Goal: Task Accomplishment & Management: Use online tool/utility

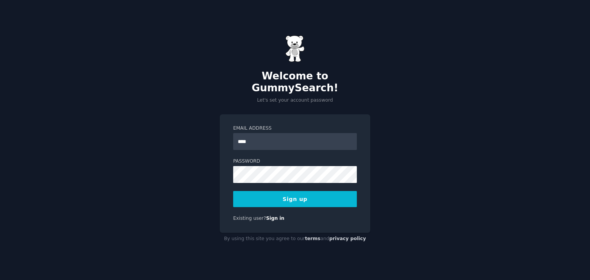
type input "**********"
click at [317, 196] on button "Sign up" at bounding box center [295, 199] width 124 height 16
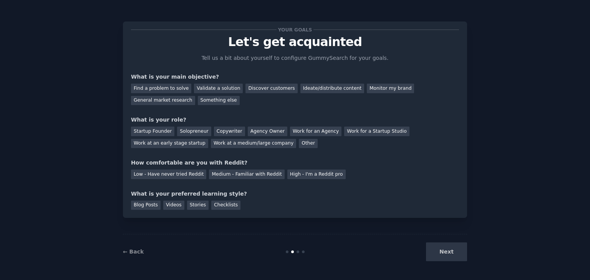
click at [446, 253] on div "Next" at bounding box center [409, 252] width 115 height 19
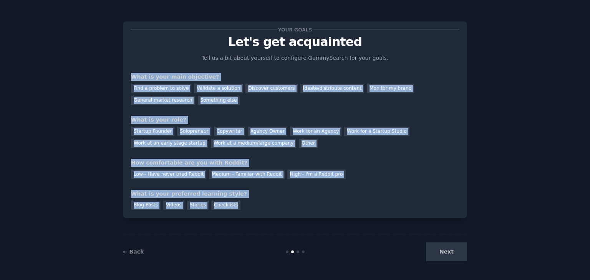
drag, startPoint x: 248, startPoint y: 211, endPoint x: 119, endPoint y: 72, distance: 189.7
click at [119, 72] on div "Your goals Let's get acquainted Tell us a bit about yourself to configure Gummy…" at bounding box center [295, 140] width 568 height 259
copy div "What is your main objective? Find a problem to solve Validate a solution Discov…"
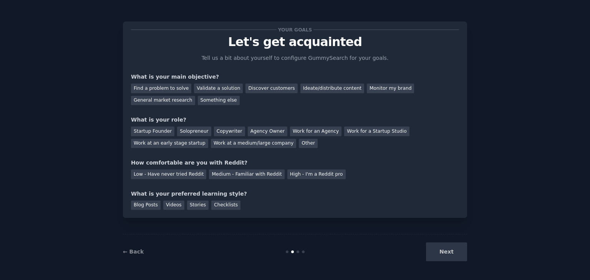
click at [451, 48] on p "Let's get acquainted" at bounding box center [295, 41] width 328 height 13
click at [371, 86] on div "Monitor my brand" at bounding box center [390, 89] width 47 height 10
click at [165, 176] on div "Low - Have never tried Reddit" at bounding box center [168, 175] width 75 height 10
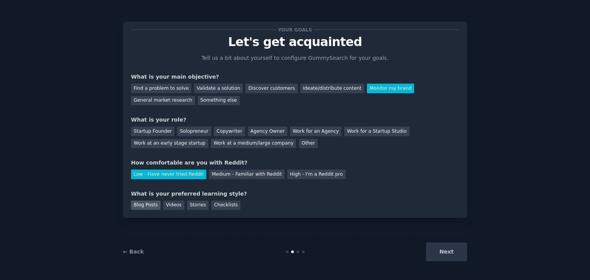
click at [149, 207] on div "Blog Posts" at bounding box center [146, 206] width 30 height 10
click at [169, 204] on div "Videos" at bounding box center [173, 206] width 21 height 10
click at [152, 203] on div "Blog Posts" at bounding box center [146, 206] width 30 height 10
click at [173, 208] on div "Videos" at bounding box center [173, 206] width 21 height 10
click at [299, 143] on div "Other" at bounding box center [308, 144] width 19 height 10
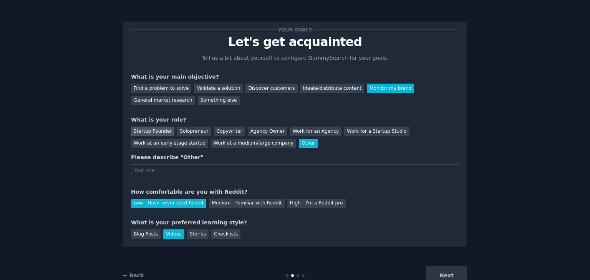
click at [152, 131] on div "Startup Founder" at bounding box center [152, 132] width 43 height 10
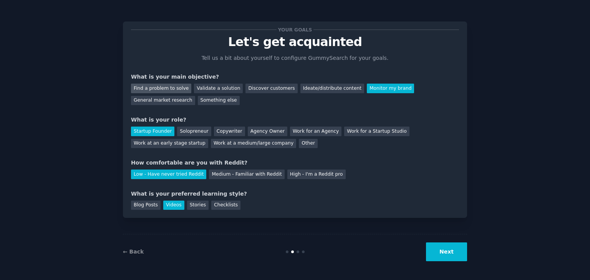
click at [161, 89] on div "Find a problem to solve" at bounding box center [161, 89] width 60 height 10
click at [299, 144] on div "Other" at bounding box center [308, 144] width 19 height 10
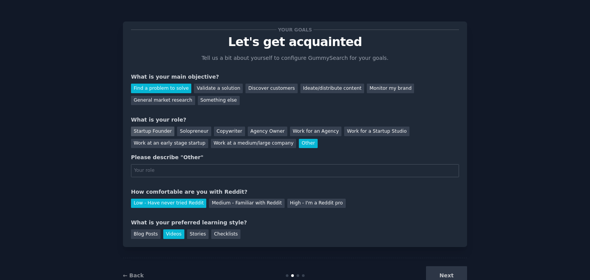
click at [151, 135] on div "Startup Founder" at bounding box center [152, 132] width 43 height 10
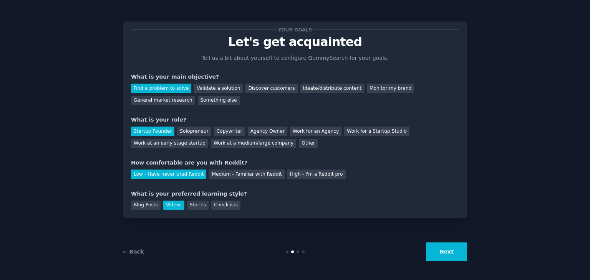
click at [446, 251] on button "Next" at bounding box center [446, 252] width 41 height 19
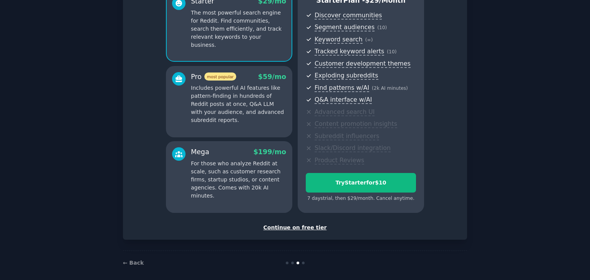
scroll to position [84, 0]
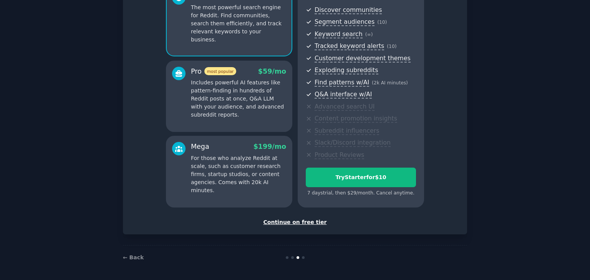
click at [305, 222] on div "Continue on free tier" at bounding box center [295, 223] width 328 height 8
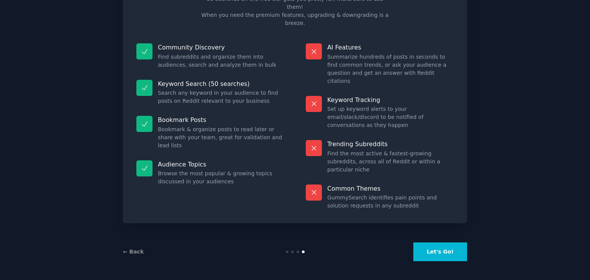
scroll to position [18, 0]
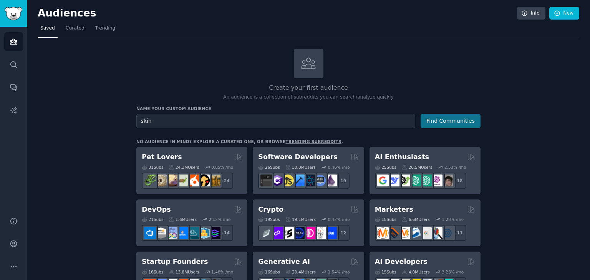
type input "skin"
click at [466, 121] on button "Find Communities" at bounding box center [451, 121] width 60 height 14
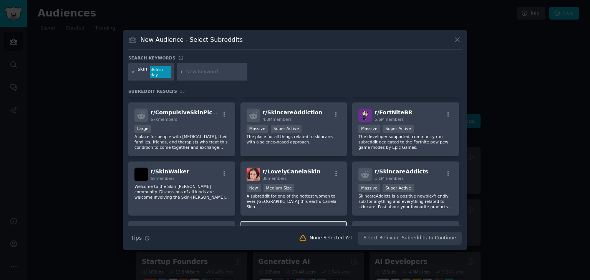
scroll to position [134, 0]
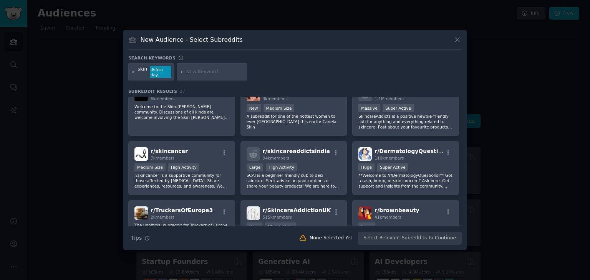
click at [457, 44] on icon at bounding box center [457, 40] width 8 height 8
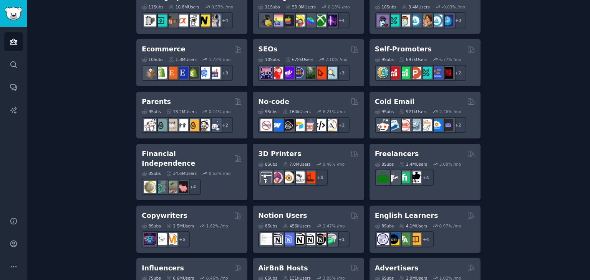
scroll to position [538, 0]
